Goal: Task Accomplishment & Management: Manage account settings

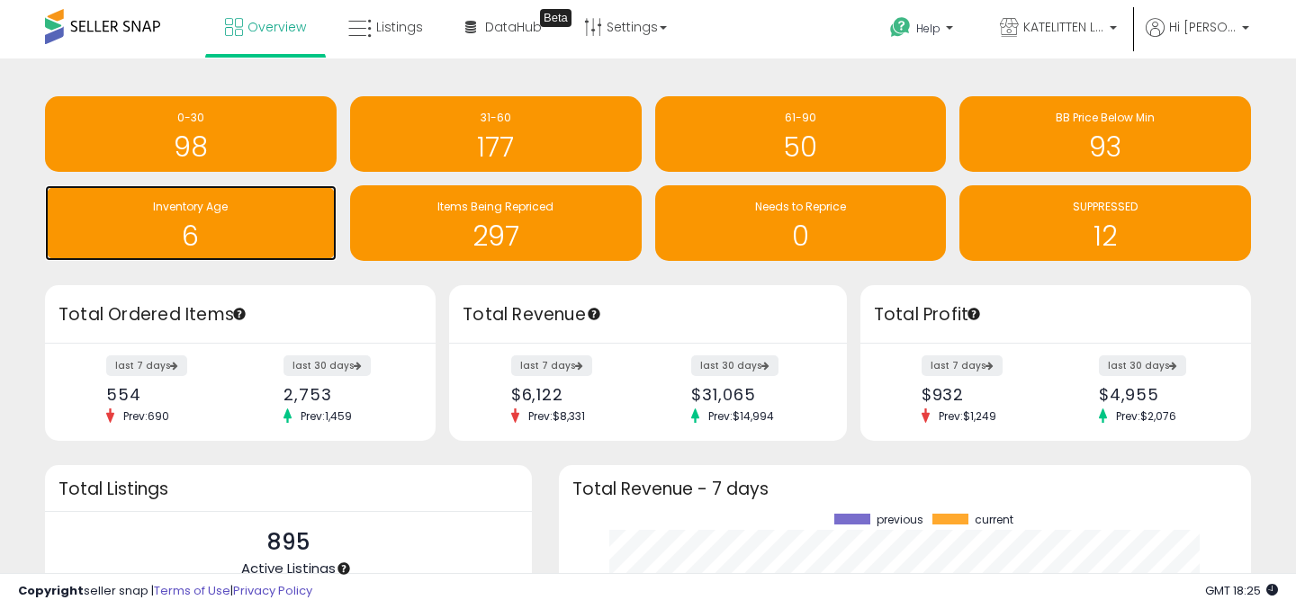
click at [230, 235] on h1 "6" at bounding box center [191, 236] width 274 height 30
